Goal: Find contact information: Obtain details needed to contact an individual or organization

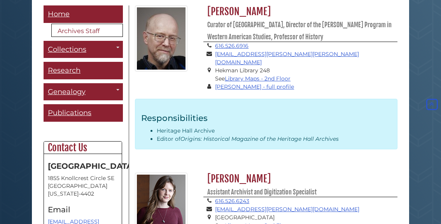
scroll to position [170, 0]
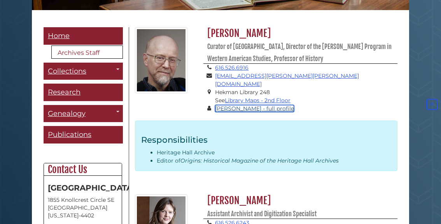
click at [271, 105] on link "William Katerberg - full profile" at bounding box center [254, 108] width 79 height 7
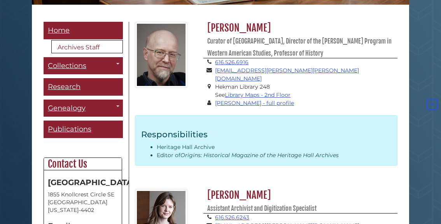
scroll to position [165, 0]
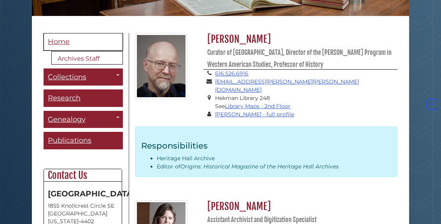
click at [53, 42] on span "Home" at bounding box center [59, 41] width 22 height 9
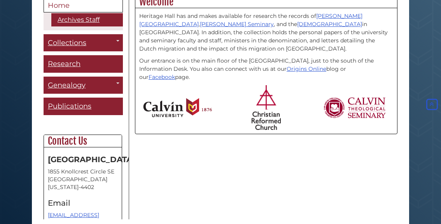
scroll to position [233, 0]
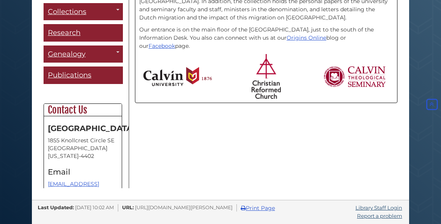
click at [52, 176] on h4 "Email" at bounding box center [83, 172] width 70 height 9
click at [66, 176] on h4 "Email" at bounding box center [83, 172] width 70 height 9
click at [72, 159] on address "1855 Knollcrest Circle SE Grand Rapids, Michigan 49546-4402" at bounding box center [83, 148] width 70 height 23
drag, startPoint x: 77, startPoint y: 143, endPoint x: 79, endPoint y: 128, distance: 15.3
click at [77, 140] on address "1855 Knollcrest Circle SE Grand Rapids, Michigan 49546-4402" at bounding box center [83, 148] width 70 height 23
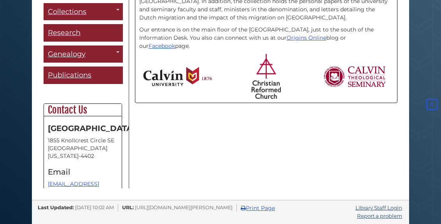
drag, startPoint x: 79, startPoint y: 128, endPoint x: 73, endPoint y: 108, distance: 20.3
click at [79, 124] on strong "[GEOGRAPHIC_DATA]" at bounding box center [91, 128] width 87 height 9
click at [72, 108] on h2 "Contact Us" at bounding box center [83, 110] width 78 height 12
click at [175, 71] on img at bounding box center [177, 76] width 69 height 19
click at [278, 73] on img at bounding box center [266, 76] width 29 height 45
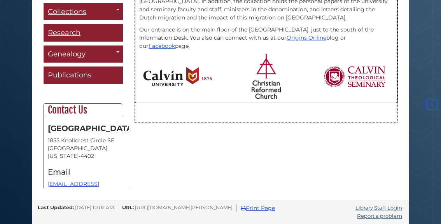
click at [373, 76] on img at bounding box center [354, 76] width 63 height 21
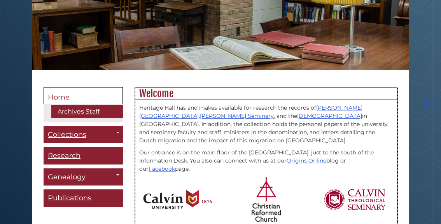
scroll to position [112, 0]
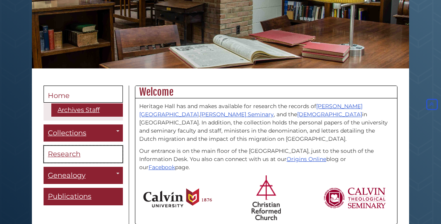
click at [58, 151] on span "Research" at bounding box center [64, 154] width 33 height 9
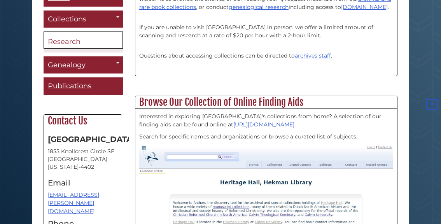
scroll to position [34, 0]
